Goal: Task Accomplishment & Management: Complete application form

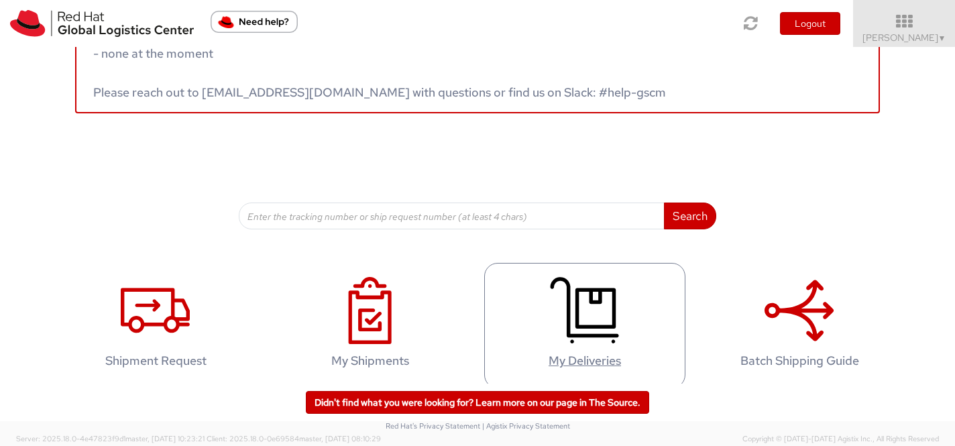
scroll to position [74, 0]
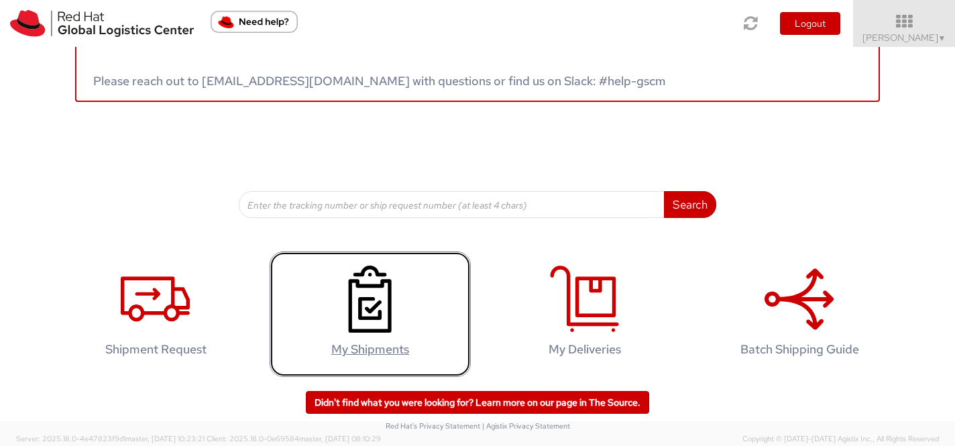
click at [362, 311] on use at bounding box center [370, 299] width 43 height 67
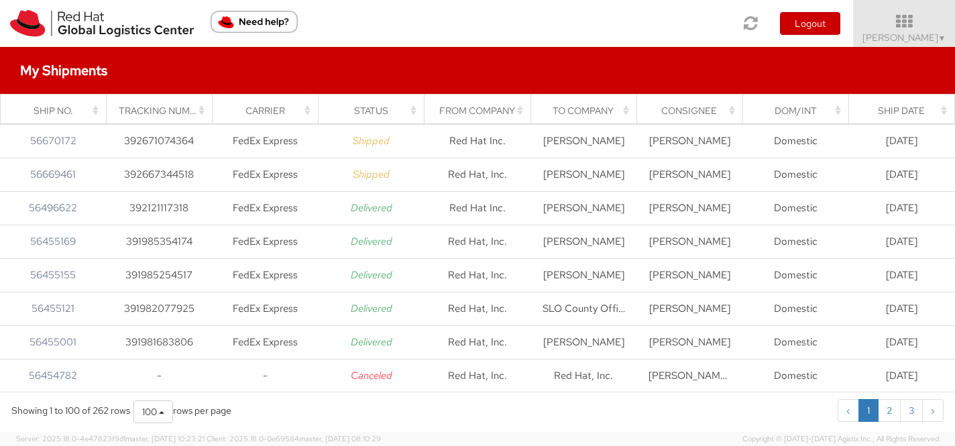
click at [691, 105] on div "Consignee" at bounding box center [694, 110] width 90 height 13
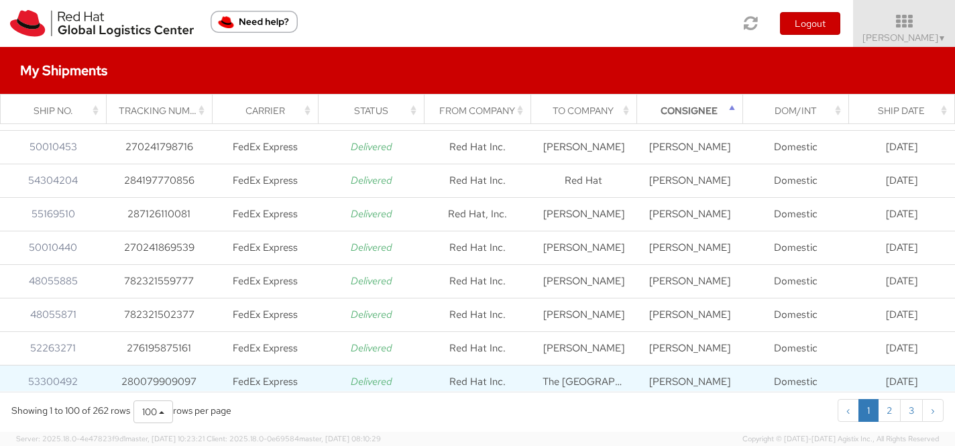
scroll to position [1847, 0]
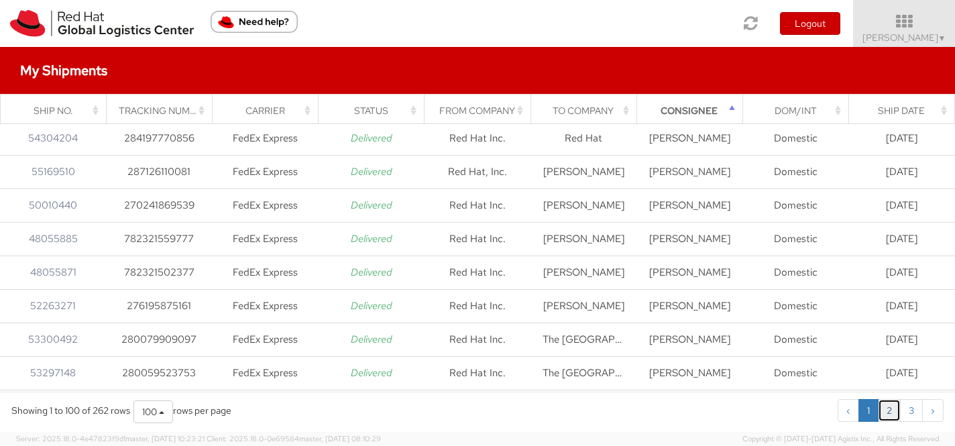
click at [888, 419] on link "2" at bounding box center [889, 410] width 23 height 23
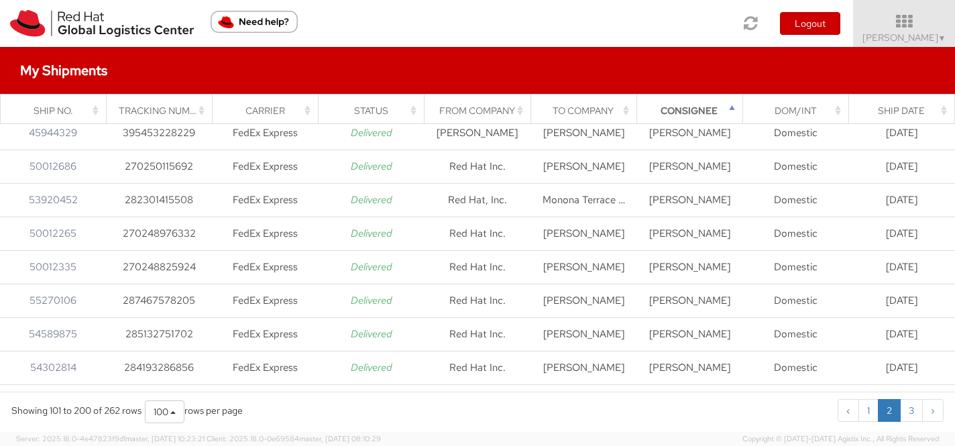
scroll to position [3088, 0]
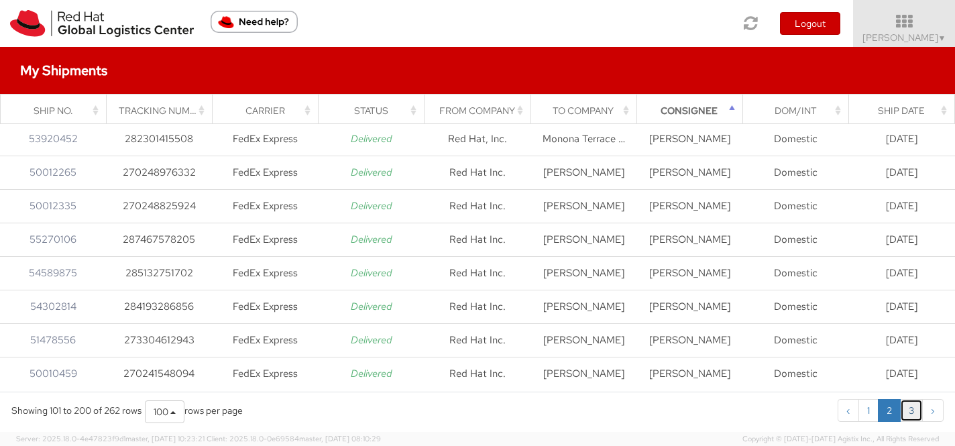
click at [913, 411] on link "3" at bounding box center [911, 410] width 23 height 23
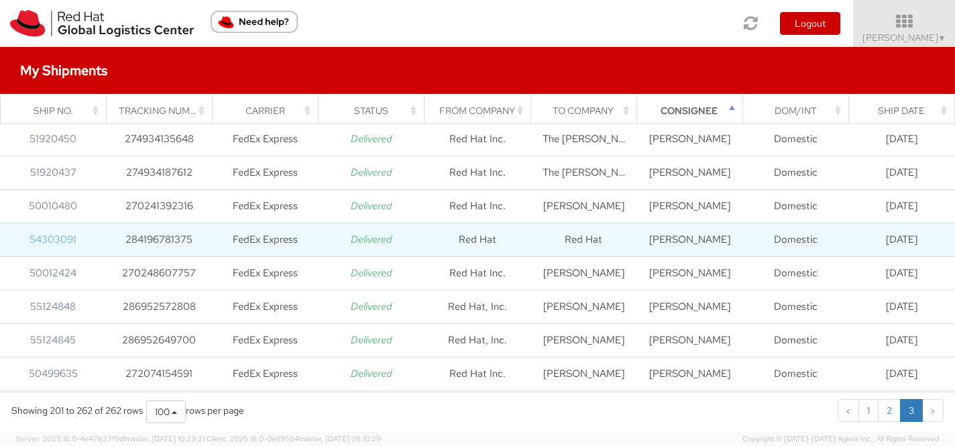
click at [60, 239] on link "54303091" at bounding box center [53, 239] width 47 height 13
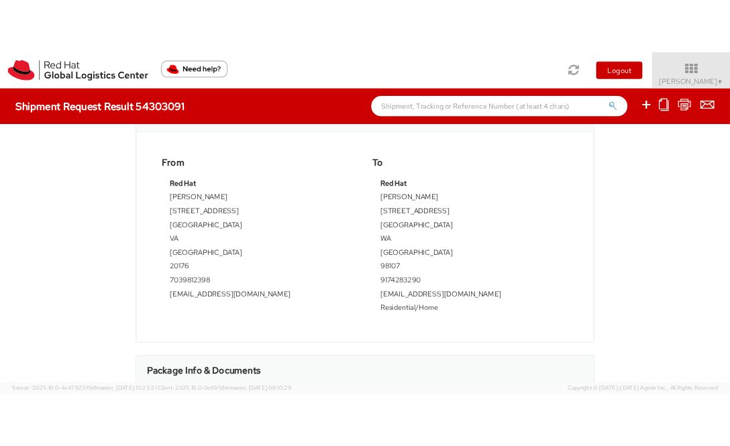
scroll to position [378, 0]
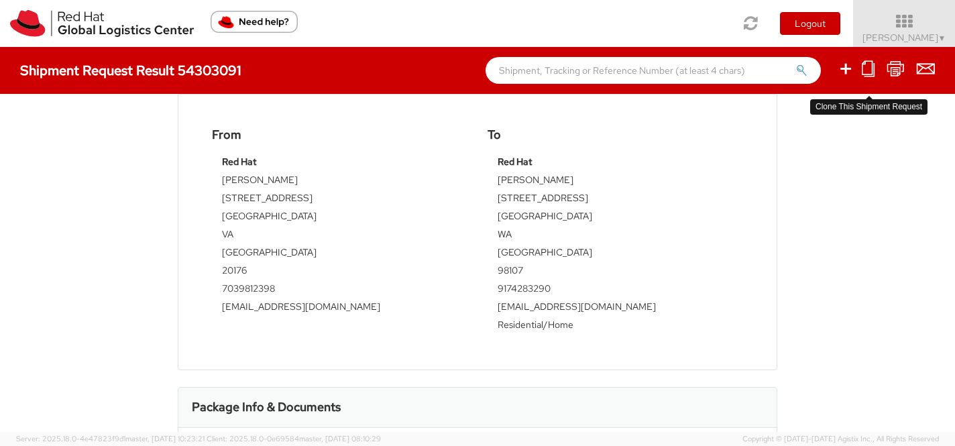
click at [873, 69] on icon at bounding box center [868, 68] width 13 height 17
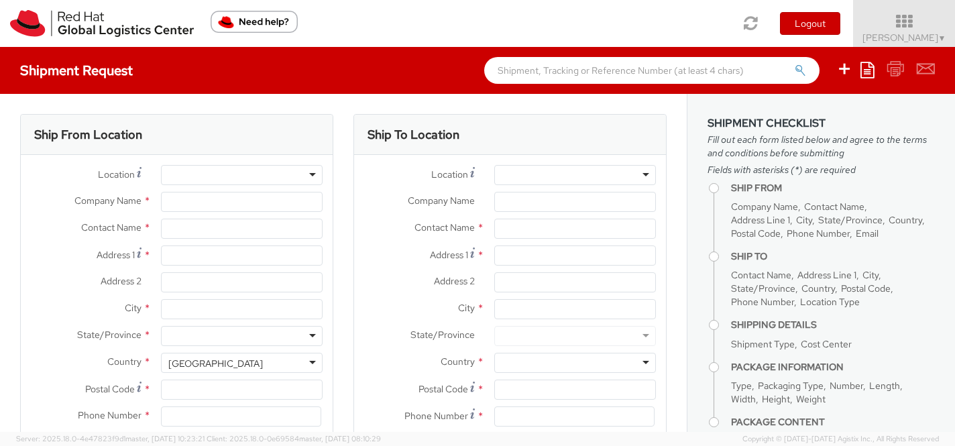
select select
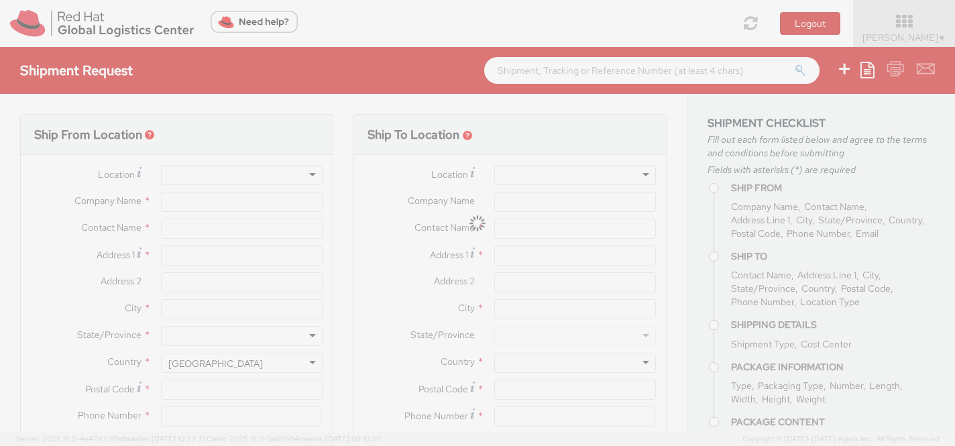
select select "512"
type input "Red Hat"
type input "[PERSON_NAME]"
type input "[STREET_ADDRESS]"
type input "[GEOGRAPHIC_DATA]"
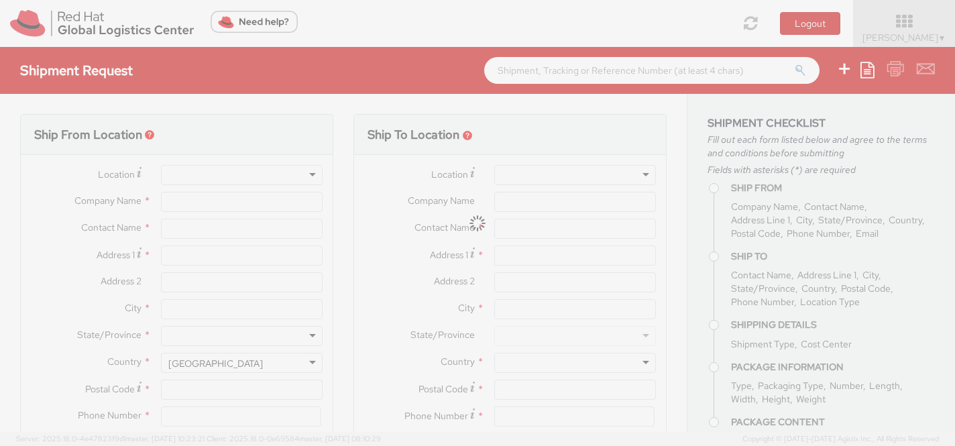
type input "20176"
type input "7039812398"
type input "[EMAIL_ADDRESS][DOMAIN_NAME]"
type input "Red Hat"
type input "[PERSON_NAME]"
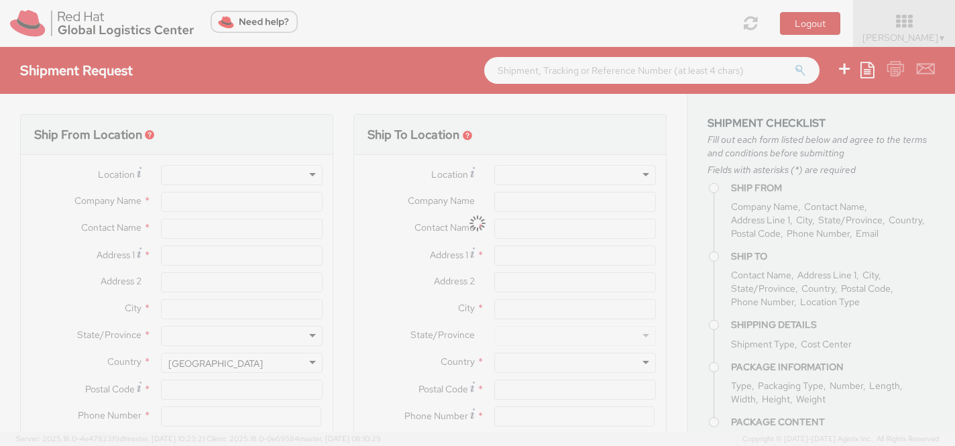
type input "[STREET_ADDRESS]"
type input "[GEOGRAPHIC_DATA]"
type input "98107"
type input "9174283290"
type input "[EMAIL_ADDRESS][DOMAIN_NAME]"
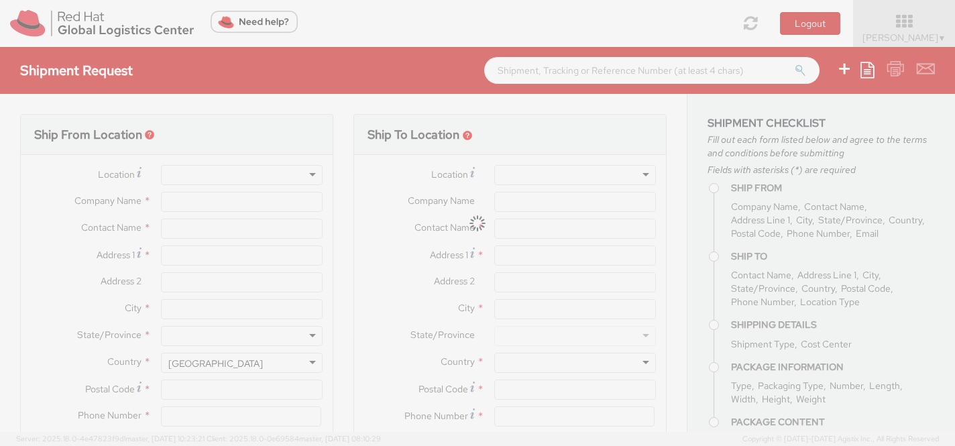
type textarea "RH Sweatshirt"
type input "512"
select select
type input "1"
type input "26.04"
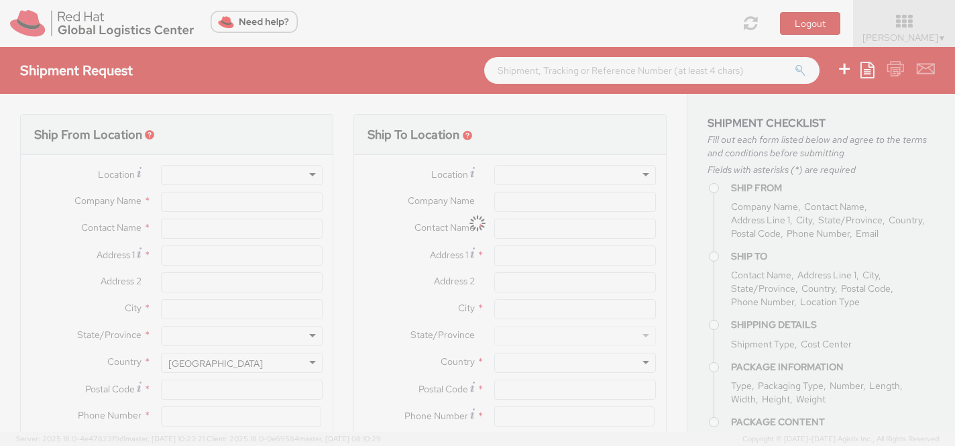
type input "32.38"
type input "2.54"
select select "CM"
type input "1"
type input "various"
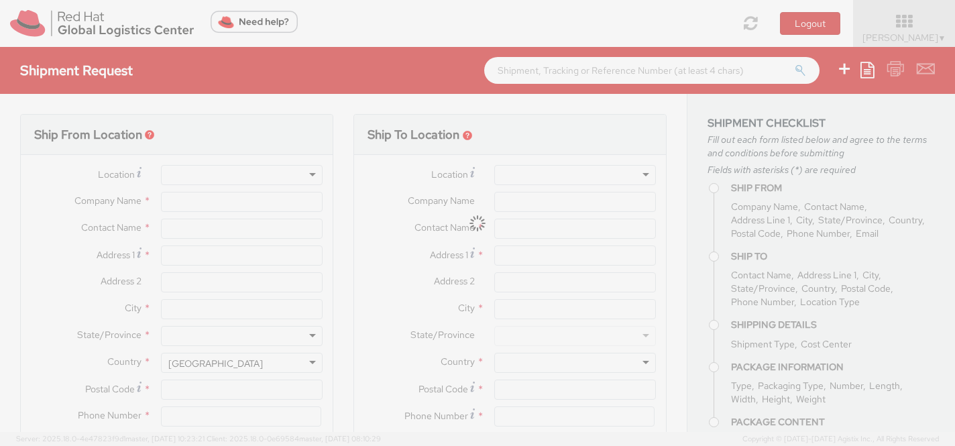
select select
type input "5.00"
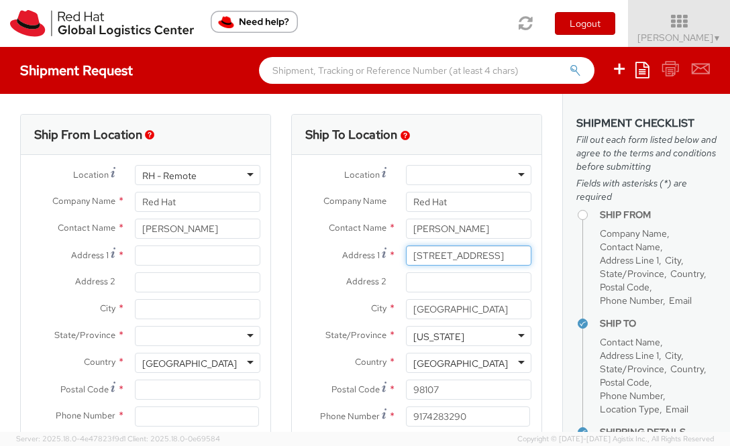
scroll to position [0, 11]
drag, startPoint x: 413, startPoint y: 258, endPoint x: 565, endPoint y: 258, distance: 152.3
click at [565, 258] on div "Ship From Location Location * RH - Remote RH - Remote [GEOGRAPHIC_DATA] - [GEOG…" at bounding box center [365, 263] width 730 height 338
type input "[STREET_ADDRESS]"
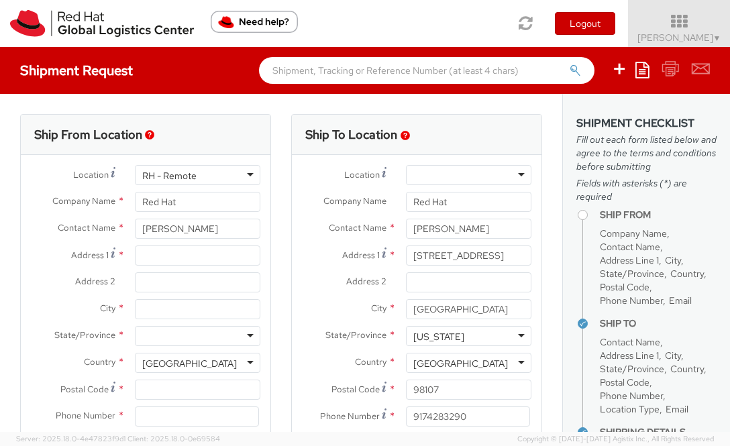
scroll to position [800, 0]
click at [547, 296] on div "Ship To Location Location * [GEOGRAPHIC_DATA] - [GEOGRAPHIC_DATA] - [GEOGRAPHIC…" at bounding box center [416, 314] width 271 height 400
click at [453, 391] on input "98107" at bounding box center [468, 390] width 125 height 20
type input "98121"
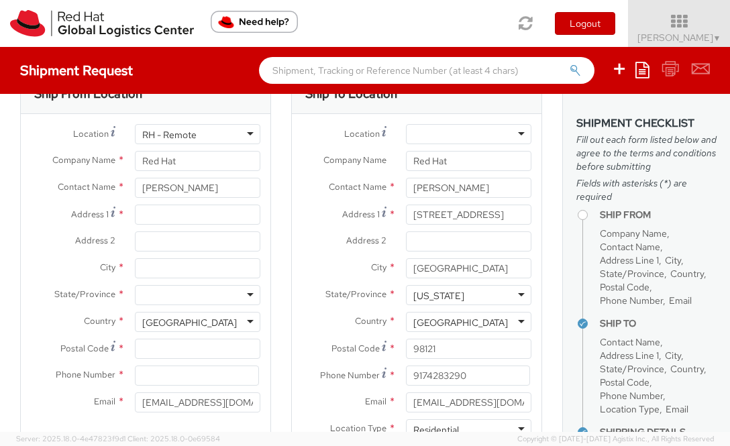
scroll to position [64, 0]
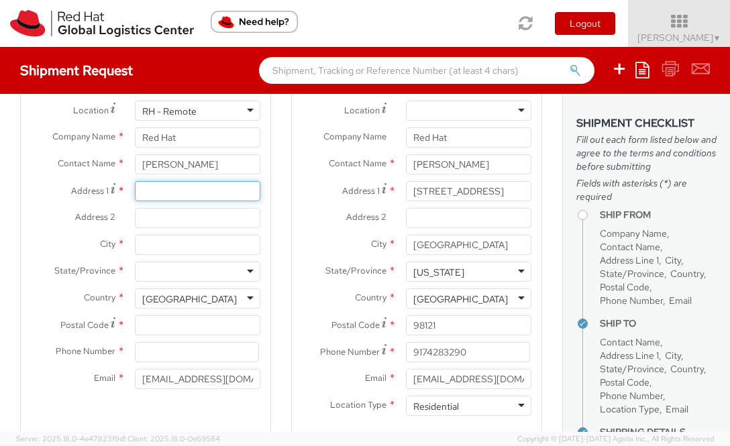
click at [192, 188] on input "Address 1 *" at bounding box center [197, 191] width 125 height 20
type input "[STREET_ADDRESS]"
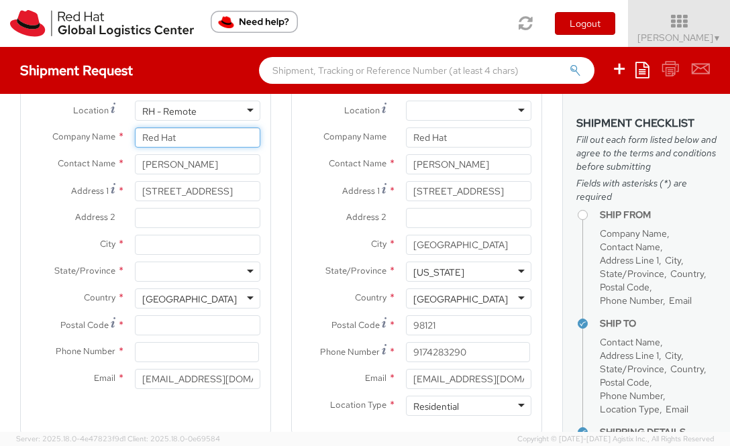
type input "Red Hat, Inc."
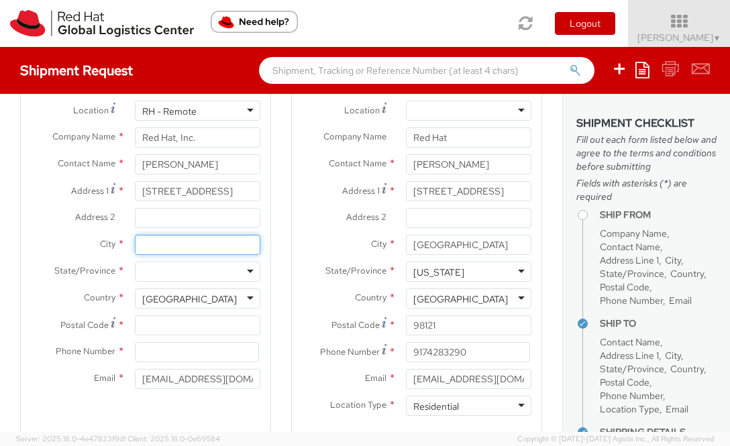
type input "[GEOGRAPHIC_DATA]"
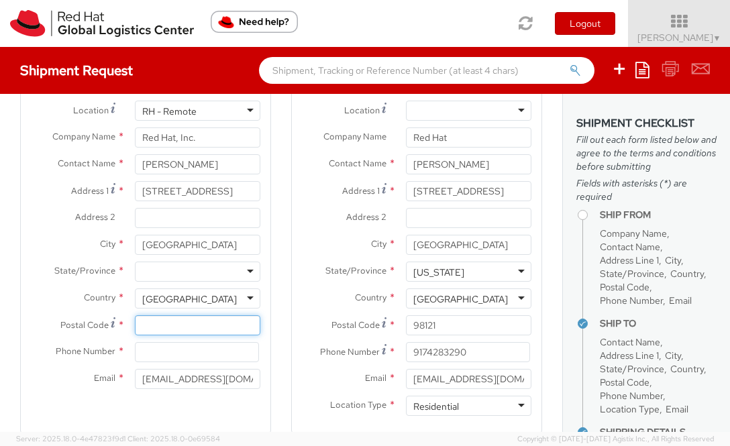
type input "20176"
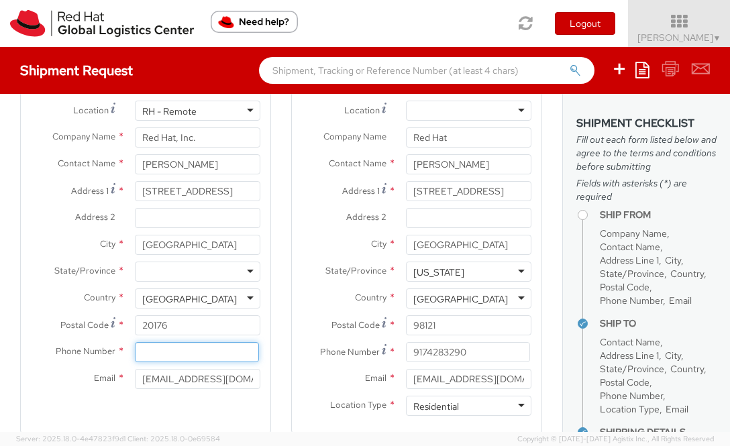
type input "7039812398"
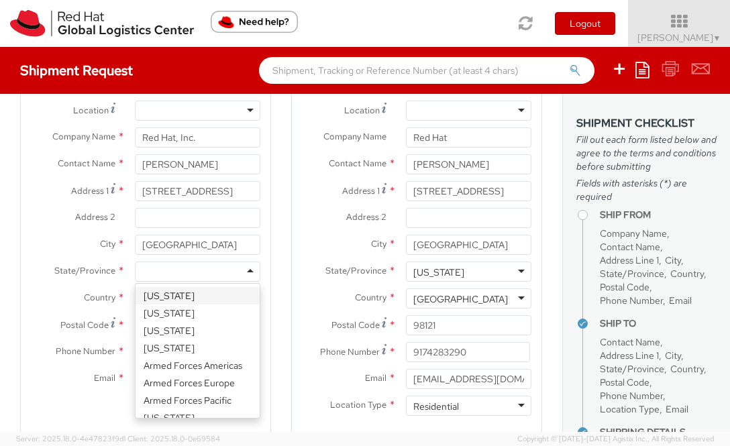
click at [172, 272] on div at bounding box center [197, 272] width 125 height 20
type input "v"
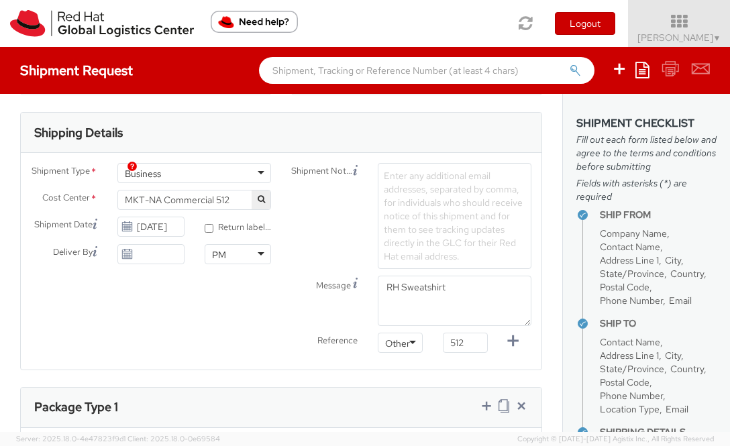
scroll to position [416, 0]
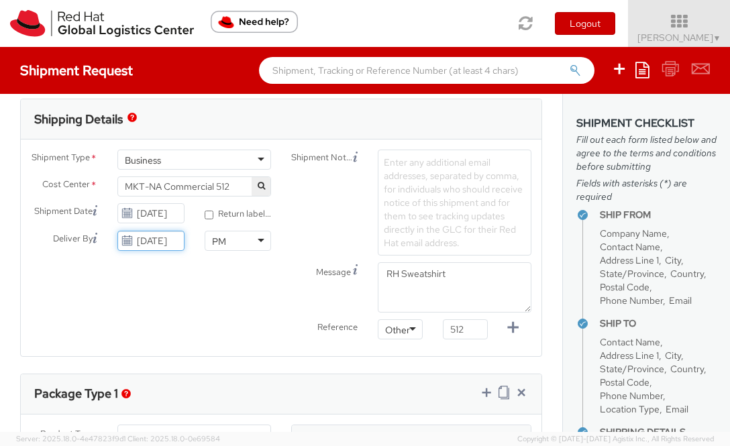
click at [162, 241] on input "[DATE]" at bounding box center [150, 241] width 66 height 20
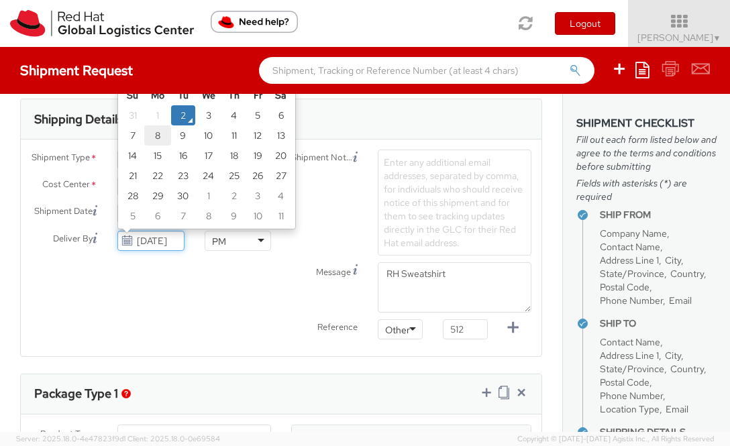
click at [159, 140] on td "8" at bounding box center [157, 135] width 27 height 20
type input "[DATE]"
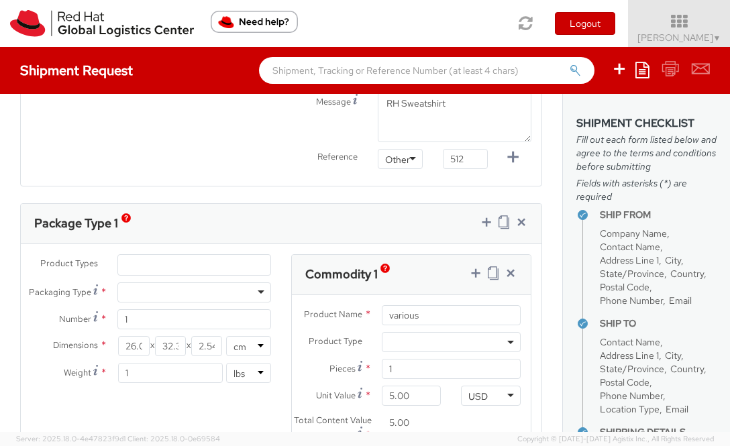
scroll to position [607, 0]
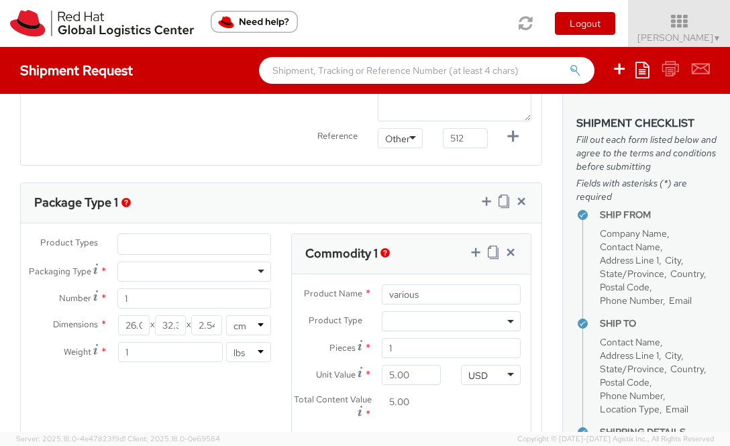
click at [188, 270] on div at bounding box center [194, 272] width 154 height 20
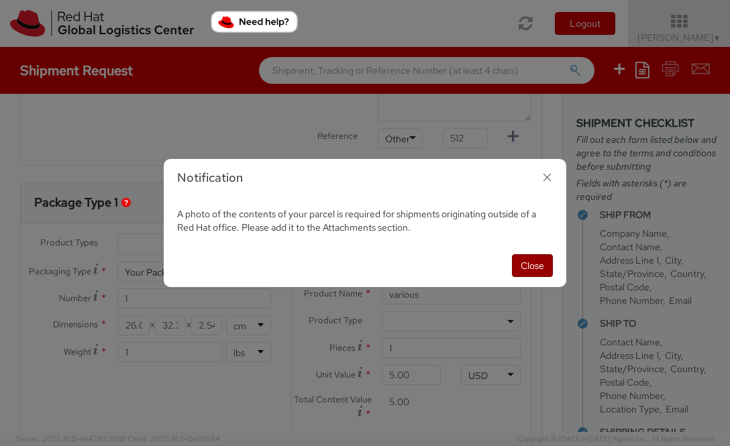
click at [543, 267] on button "Close" at bounding box center [532, 265] width 41 height 23
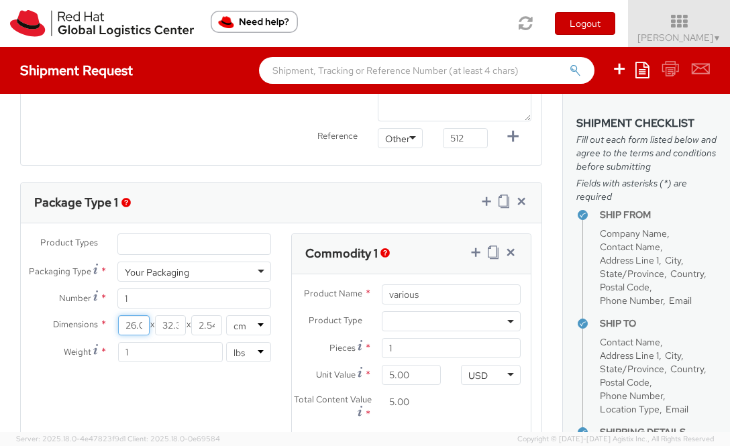
scroll to position [0, 9]
drag, startPoint x: 123, startPoint y: 327, endPoint x: 182, endPoint y: 328, distance: 59.0
click at [182, 328] on div "26.04 X 32.38 X 2.54" at bounding box center [171, 325] width 106 height 20
type input "8"
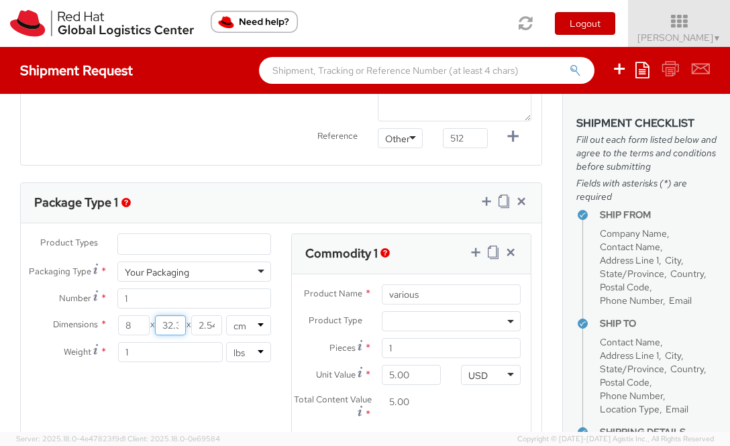
scroll to position [0, 9]
drag, startPoint x: 162, startPoint y: 327, endPoint x: 190, endPoint y: 327, distance: 28.2
click at [190, 327] on div "8 X 32.38 X 2.54" at bounding box center [171, 325] width 106 height 20
type input "10"
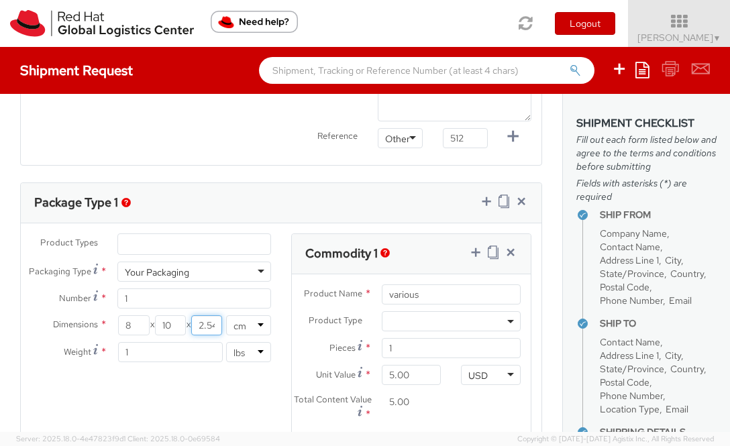
scroll to position [0, 3]
drag, startPoint x: 197, startPoint y: 327, endPoint x: 223, endPoint y: 327, distance: 26.2
click at [223, 327] on div "8 X 10 X 2.54" at bounding box center [171, 325] width 106 height 20
type input "1"
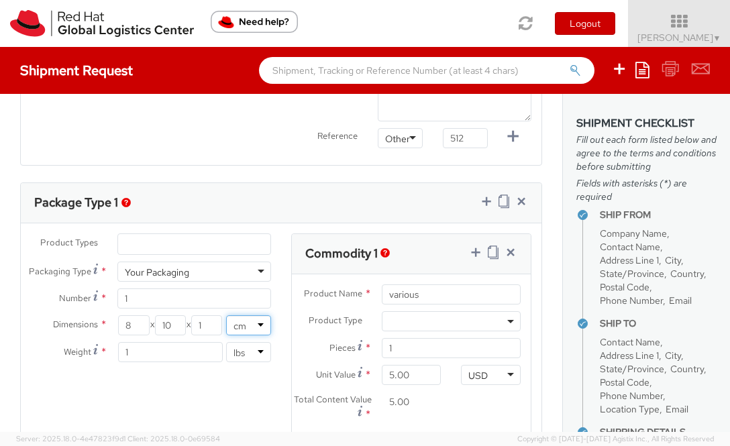
click at [254, 322] on select "in cm" at bounding box center [248, 325] width 45 height 20
select select "IN"
click at [226, 315] on select "in cm" at bounding box center [248, 325] width 45 height 20
type input "3.15"
type input "3.94"
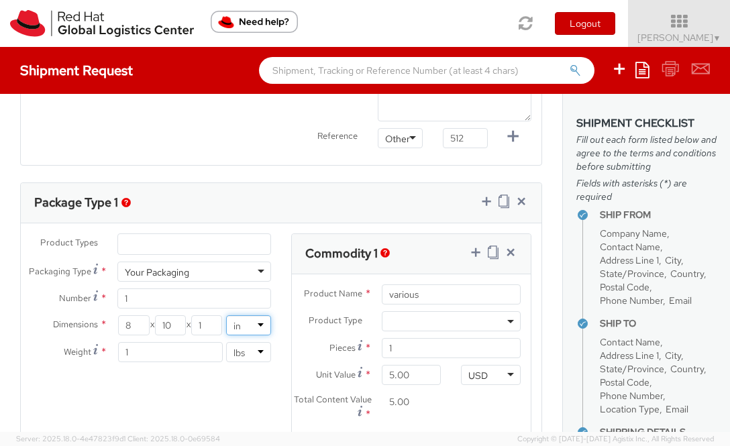
type input "0.39"
click at [252, 404] on div "Product Types * Documents Docking Station Laptop Monitor Other Hardware Server …" at bounding box center [281, 344] width 521 height 223
drag, startPoint x: 123, startPoint y: 324, endPoint x: 141, endPoint y: 324, distance: 18.1
click at [141, 324] on input "3.15" at bounding box center [133, 325] width 31 height 20
type input "8"
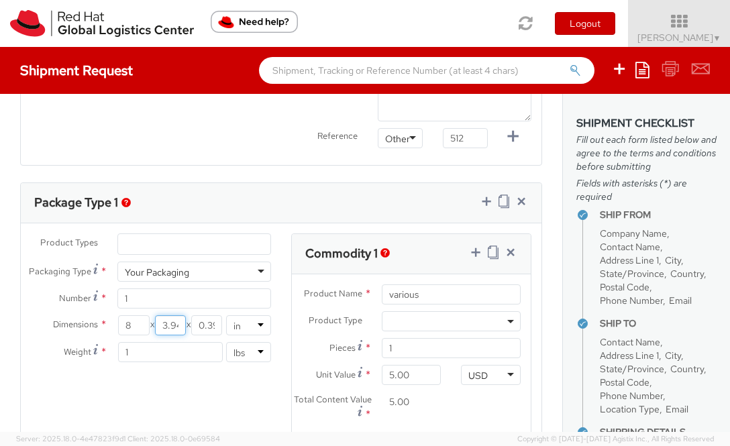
scroll to position [0, 3]
drag, startPoint x: 162, startPoint y: 325, endPoint x: 184, endPoint y: 327, distance: 22.2
click at [184, 327] on input "3.94" at bounding box center [170, 325] width 31 height 20
type input "10"
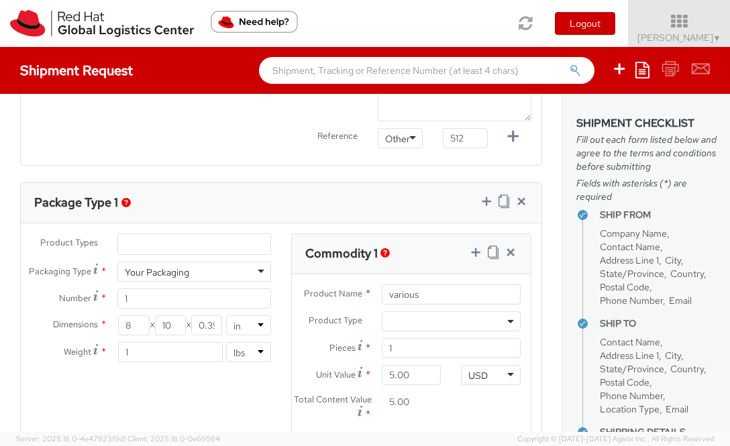
click at [182, 398] on div "Product Types * Documents Docking Station Laptop Monitor Other Hardware Server …" at bounding box center [281, 344] width 521 height 223
drag, startPoint x: 198, startPoint y: 327, endPoint x: 248, endPoint y: 328, distance: 50.3
click at [248, 328] on div "8 X 10 X 0.39 in cm" at bounding box center [194, 325] width 154 height 20
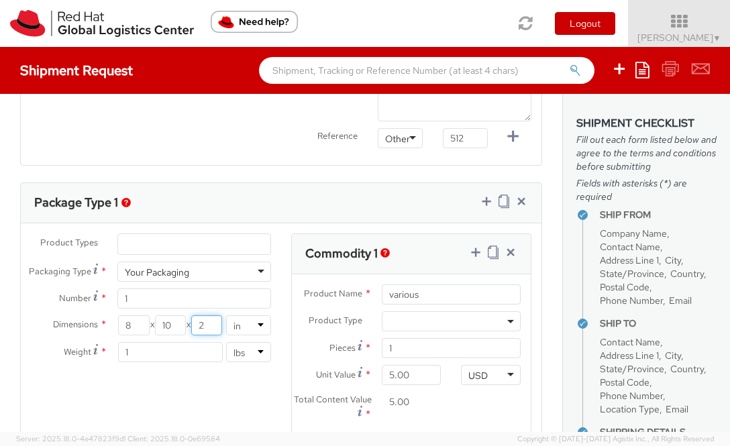
type input "2"
click at [182, 392] on div "Product Types * Documents Docking Station Laptop Monitor Other Hardware Server …" at bounding box center [281, 344] width 521 height 223
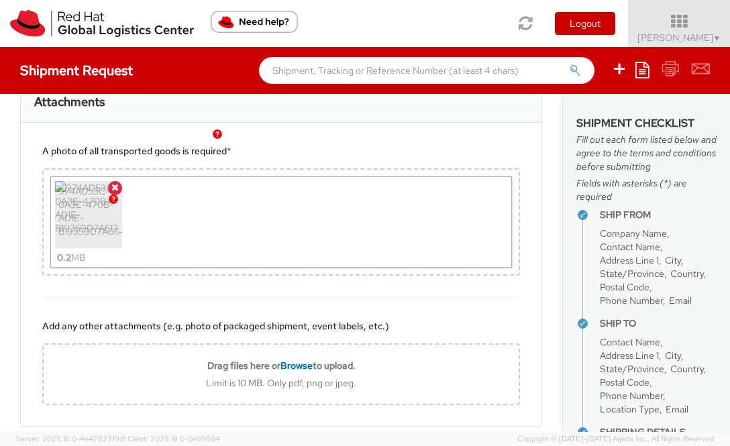
scroll to position [1132, 0]
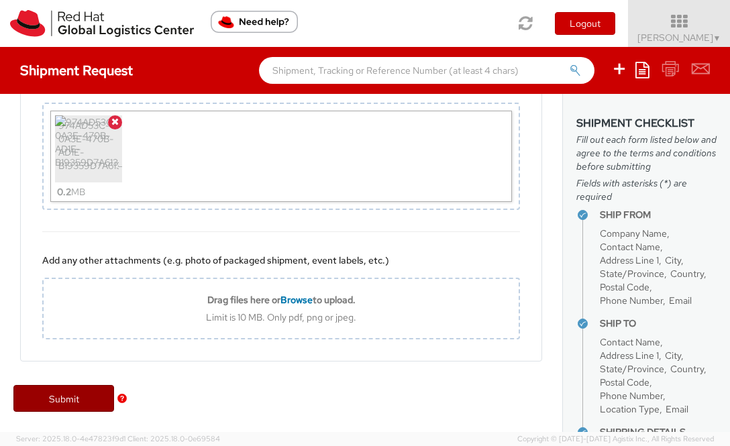
click at [68, 395] on link "Submit" at bounding box center [63, 398] width 101 height 27
